Goal: Navigation & Orientation: Understand site structure

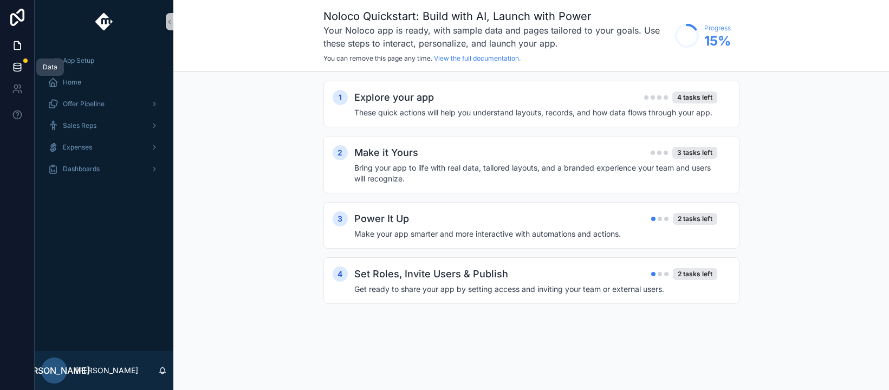
click at [19, 62] on icon at bounding box center [17, 67] width 11 height 11
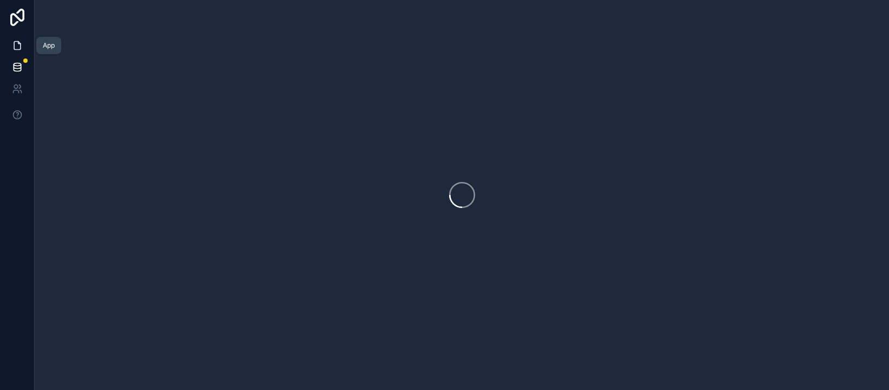
click at [14, 47] on icon at bounding box center [17, 46] width 6 height 8
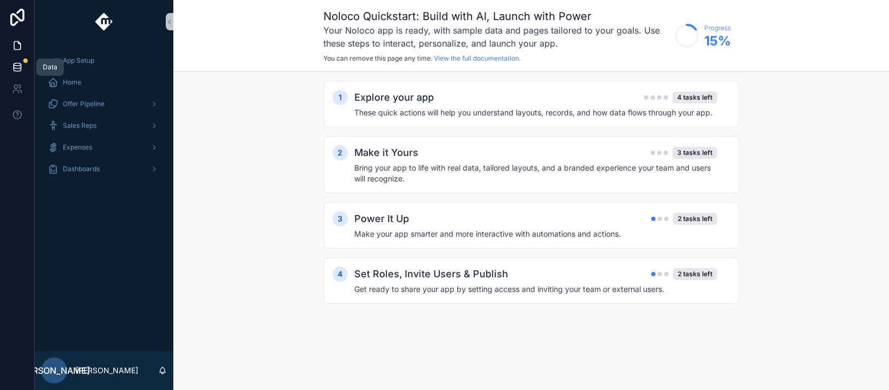
click at [18, 59] on link at bounding box center [17, 67] width 34 height 22
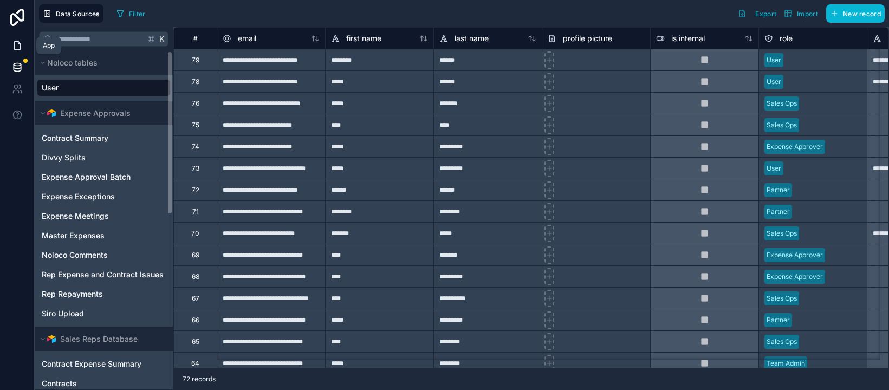
click at [14, 44] on icon at bounding box center [17, 46] width 6 height 8
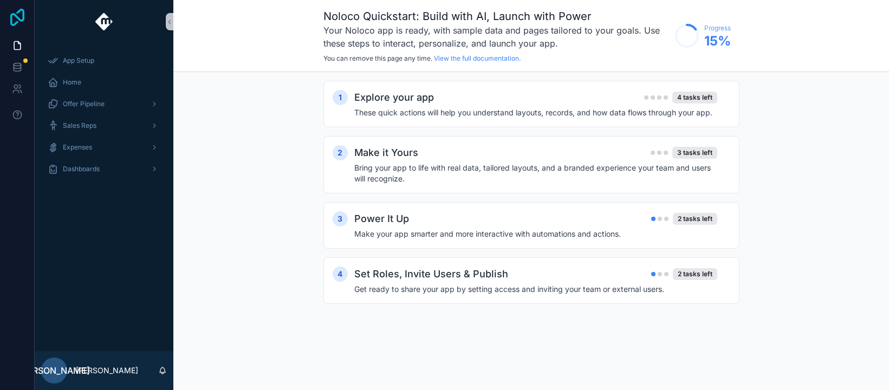
click at [19, 17] on icon at bounding box center [17, 17] width 22 height 17
